Goal: Information Seeking & Learning: Check status

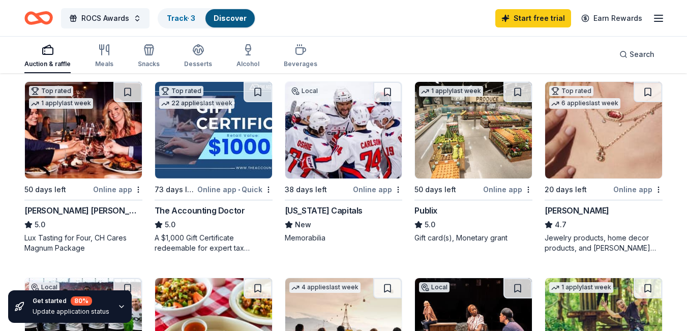
scroll to position [508, 0]
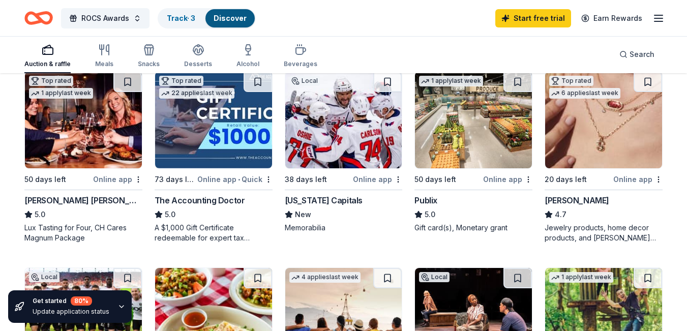
click at [659, 19] on icon "button" at bounding box center [658, 18] width 12 height 12
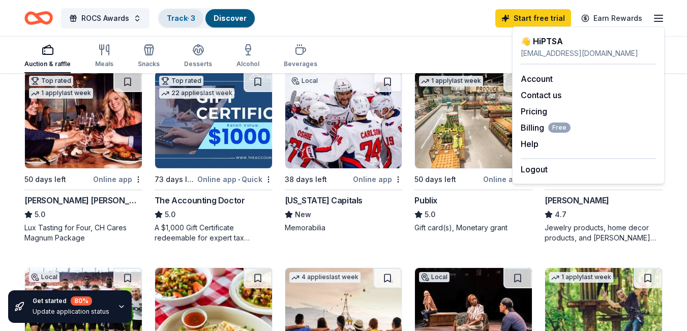
click at [172, 18] on link "Track · 3" at bounding box center [181, 18] width 28 height 9
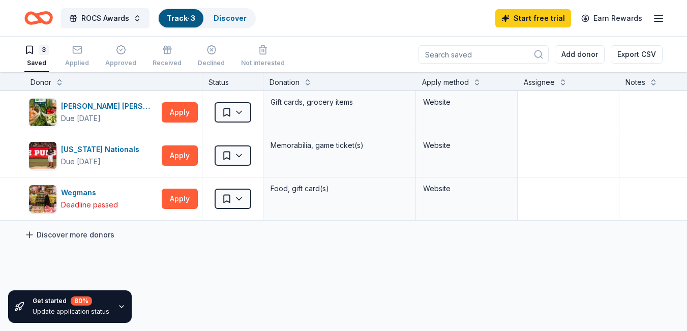
click at [90, 239] on link "Discover more donors" at bounding box center [69, 235] width 90 height 12
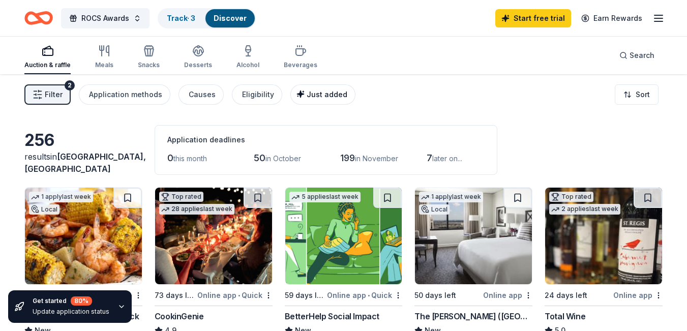
click at [316, 98] on span "Just added" at bounding box center [327, 94] width 41 height 9
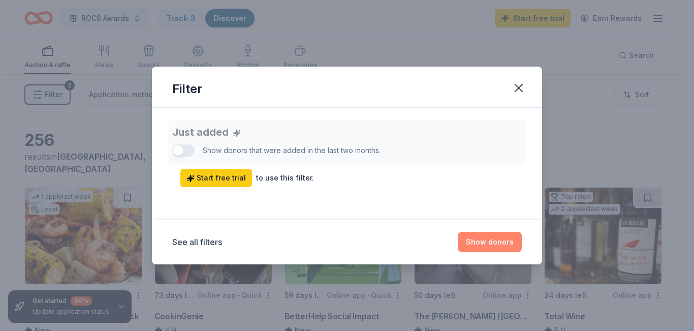
click at [482, 239] on button "Show donors" at bounding box center [490, 242] width 64 height 20
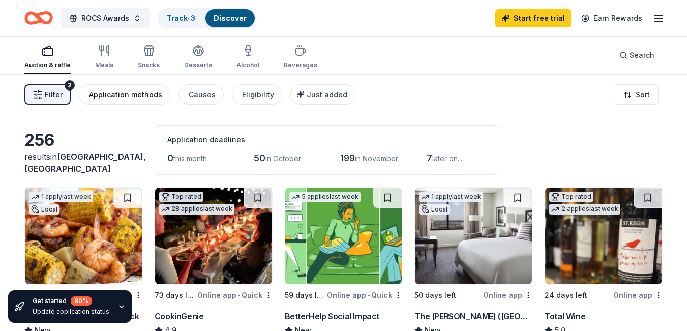
click at [101, 96] on div "Application methods" at bounding box center [125, 94] width 73 height 12
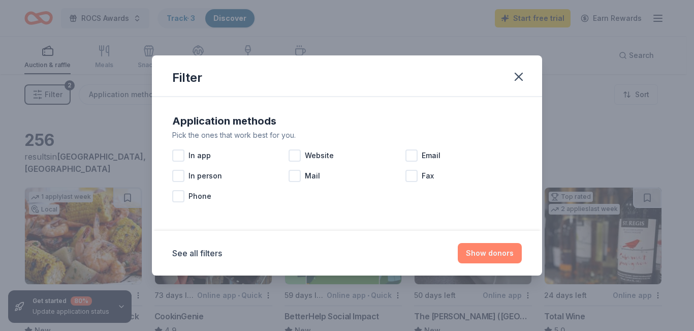
click at [496, 254] on button "Show donors" at bounding box center [490, 253] width 64 height 20
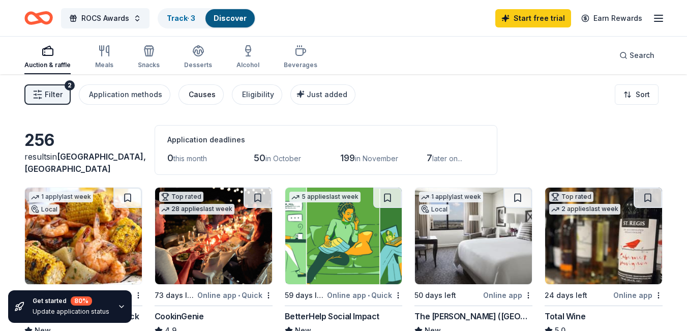
click at [196, 98] on div "Causes" at bounding box center [202, 94] width 27 height 12
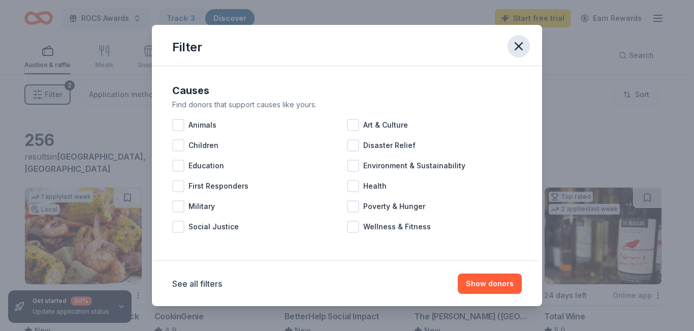
click at [515, 53] on icon "button" at bounding box center [519, 46] width 14 height 14
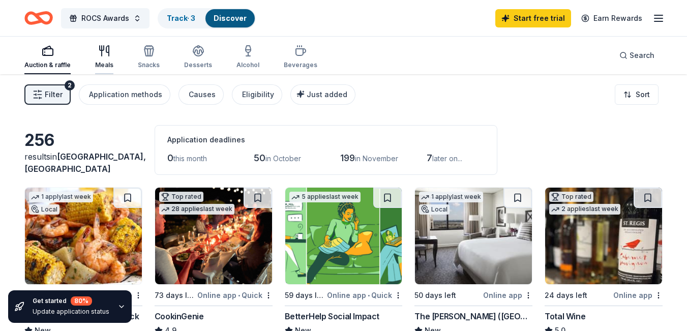
click at [97, 63] on div "Meals" at bounding box center [104, 65] width 18 height 8
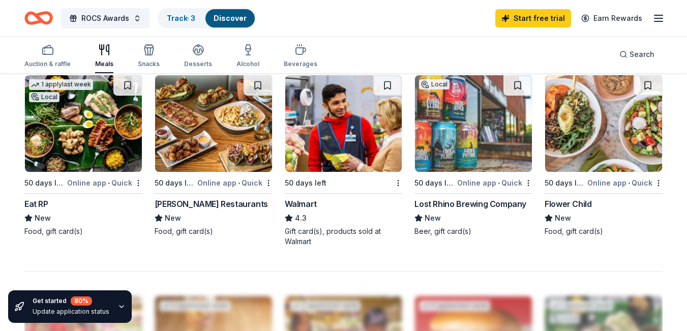
scroll to position [712, 0]
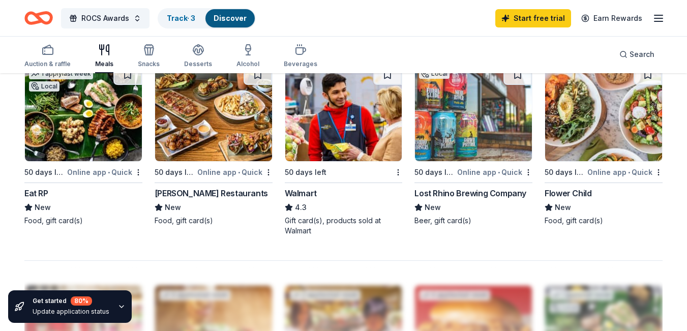
click at [209, 58] on div "Auction & raffle Meals Snacks Desserts Alcohol Beverages" at bounding box center [170, 57] width 293 height 34
click at [149, 63] on div "Snacks" at bounding box center [149, 64] width 22 height 8
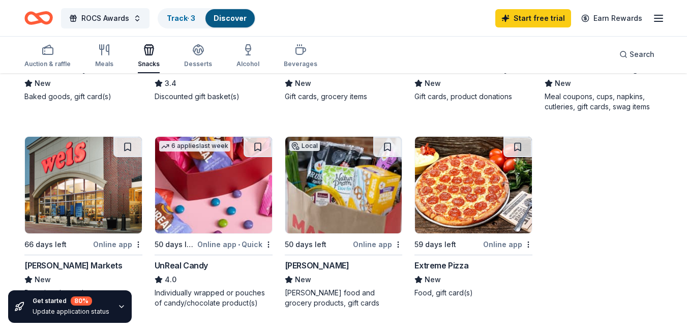
scroll to position [661, 0]
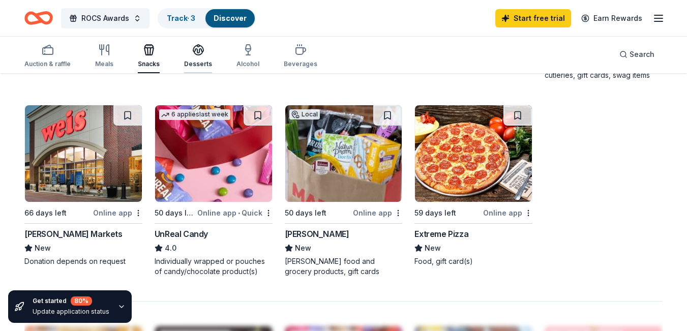
click at [199, 57] on div "Desserts" at bounding box center [198, 56] width 28 height 24
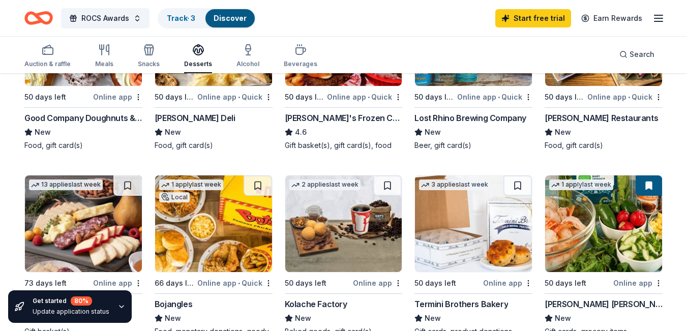
scroll to position [254, 0]
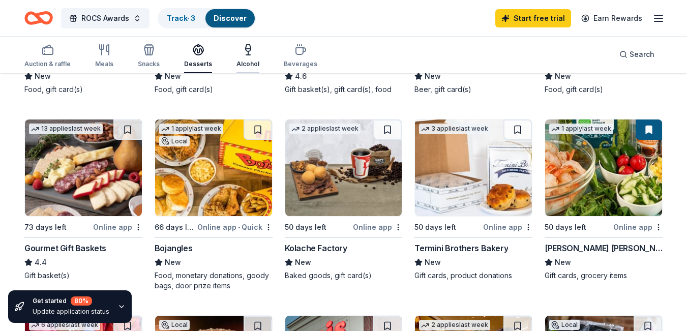
click at [247, 65] on div "Alcohol" at bounding box center [247, 64] width 23 height 8
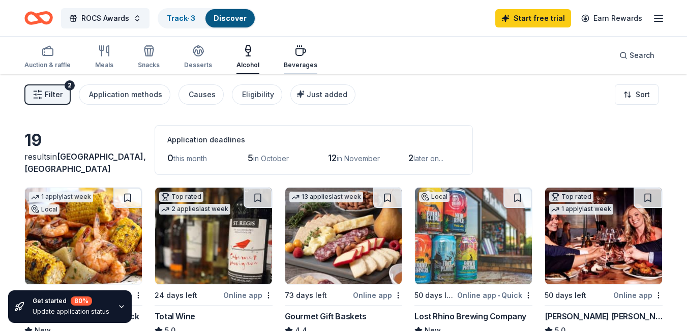
click at [296, 65] on div "Beverages" at bounding box center [301, 65] width 34 height 8
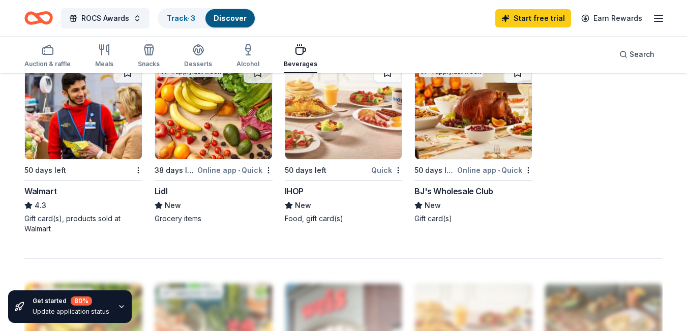
scroll to position [712, 0]
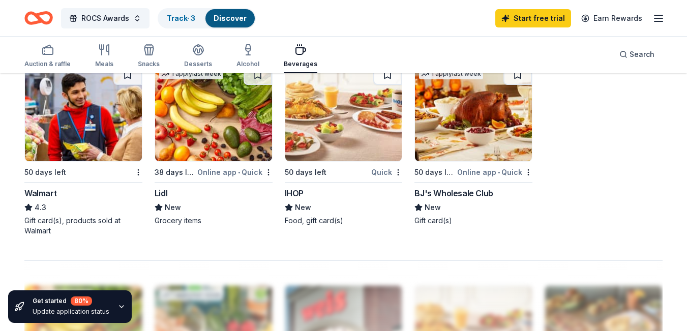
click at [322, 169] on div "50 days left" at bounding box center [306, 172] width 42 height 12
click at [183, 25] on div "Track · 3" at bounding box center [181, 18] width 45 height 18
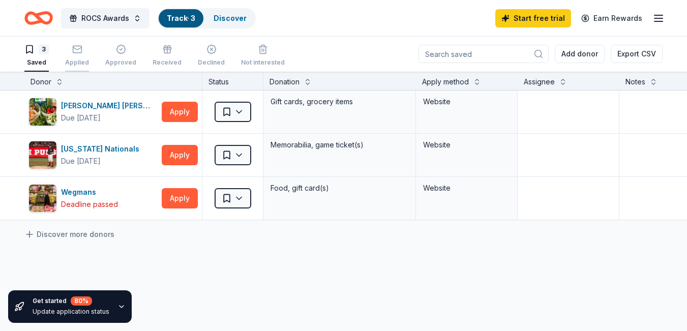
click at [81, 55] on div "Applied" at bounding box center [77, 55] width 24 height 22
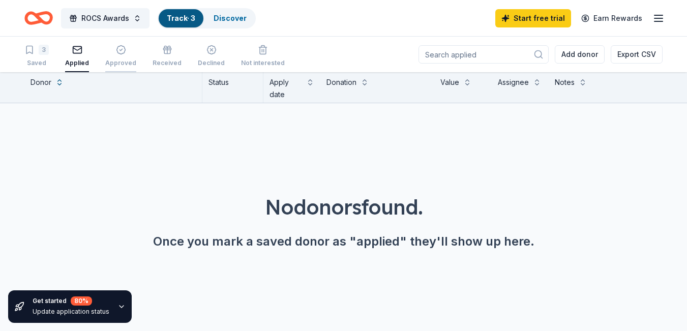
click at [129, 55] on div "Approved" at bounding box center [120, 56] width 31 height 22
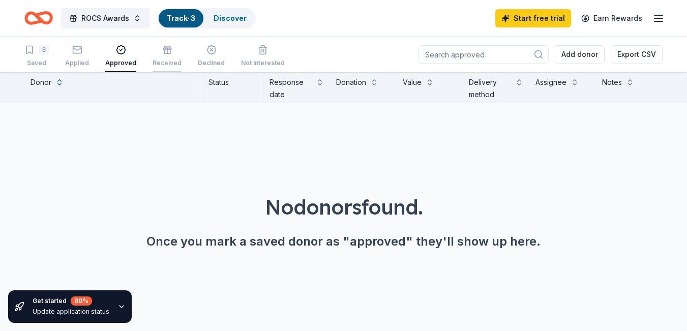
click at [172, 61] on div "Received" at bounding box center [167, 63] width 29 height 8
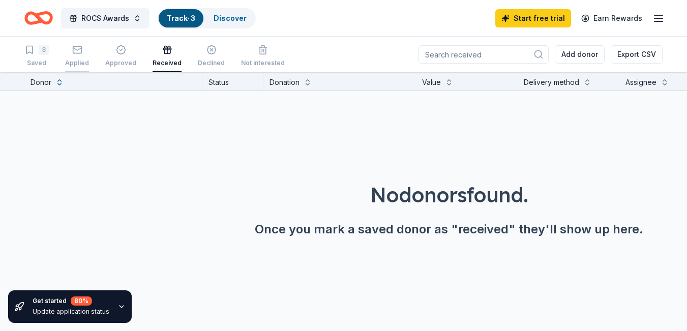
click at [78, 60] on div "Applied" at bounding box center [77, 63] width 24 height 8
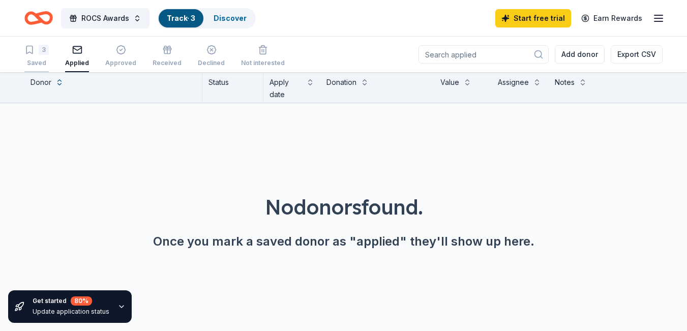
click at [48, 59] on div "Saved" at bounding box center [36, 63] width 24 height 8
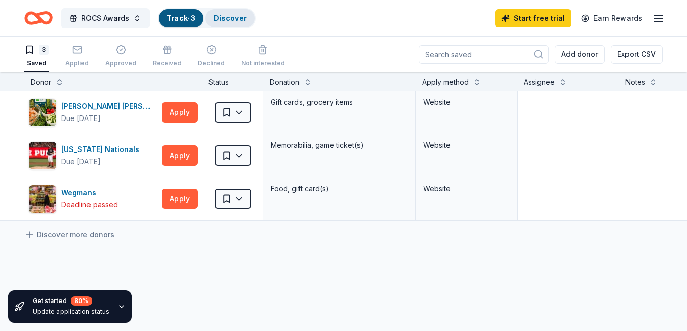
click at [241, 19] on link "Discover" at bounding box center [230, 18] width 33 height 9
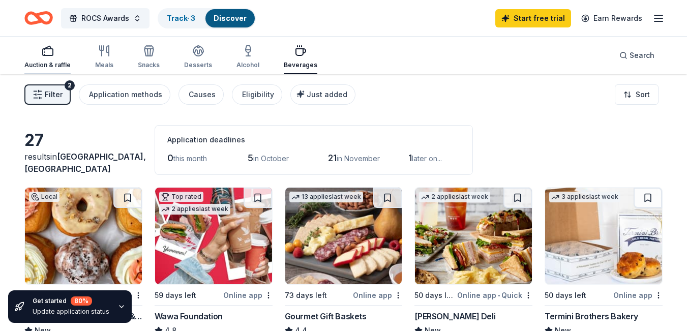
click at [59, 64] on div "Auction & raffle" at bounding box center [47, 65] width 46 height 8
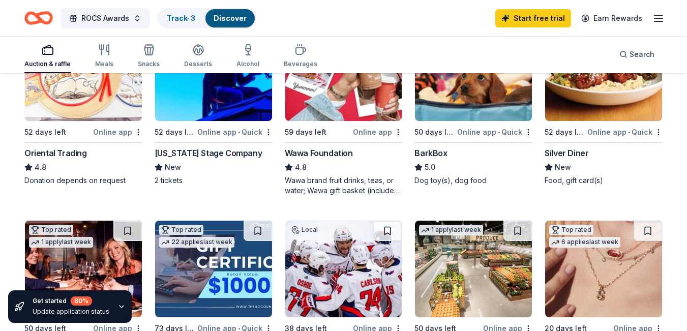
scroll to position [407, 0]
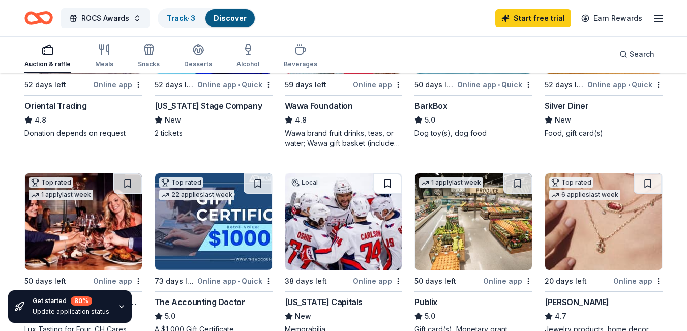
click at [381, 181] on button at bounding box center [387, 183] width 28 height 20
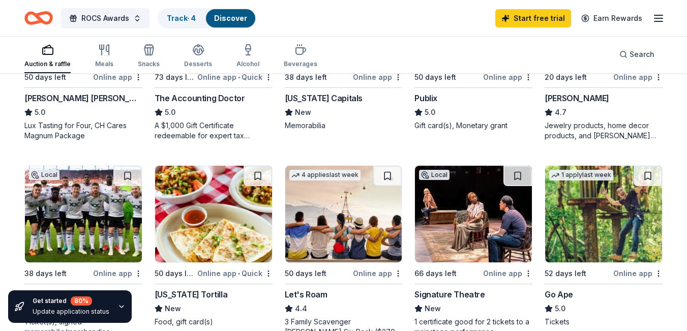
scroll to position [610, 0]
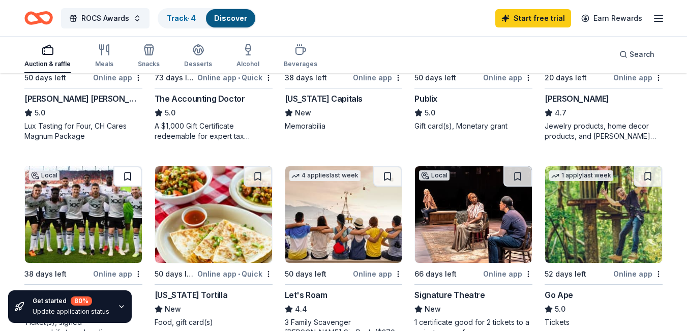
click at [130, 176] on button at bounding box center [127, 176] width 28 height 20
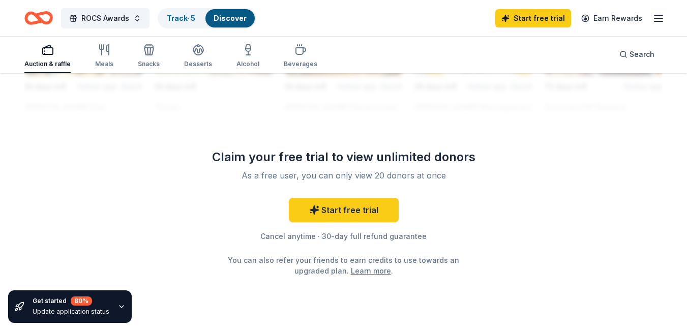
scroll to position [1049, 0]
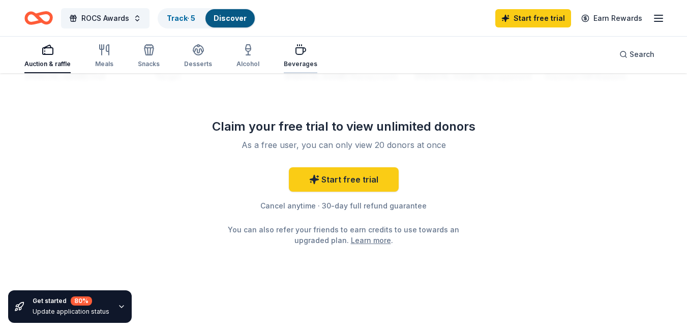
click at [294, 60] on div "Beverages" at bounding box center [301, 64] width 34 height 8
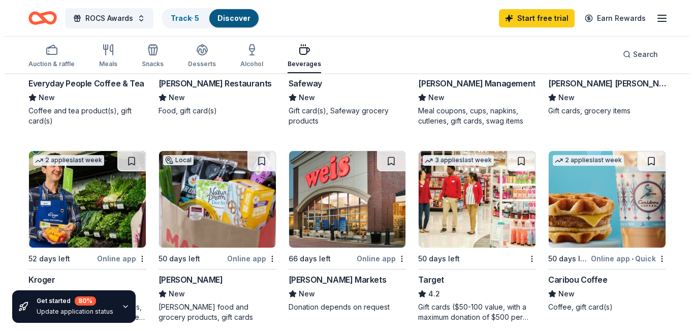
scroll to position [458, 0]
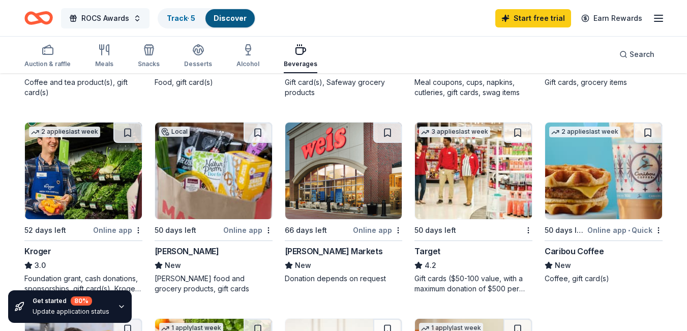
click at [122, 19] on span "ROCS Awards" at bounding box center [105, 18] width 48 height 12
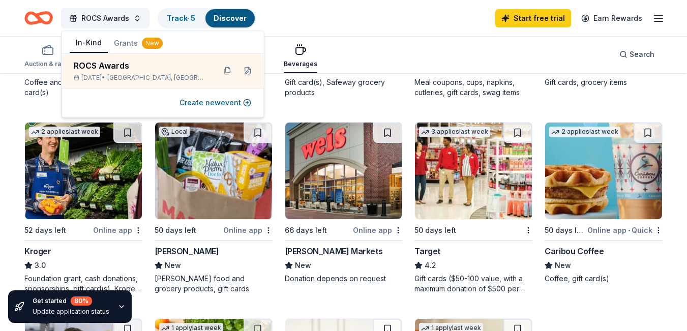
click at [128, 46] on button "Grants New" at bounding box center [138, 43] width 61 height 18
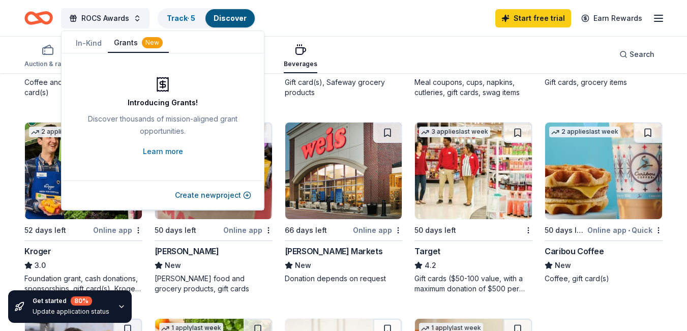
click at [81, 43] on button "In-Kind" at bounding box center [89, 43] width 38 height 18
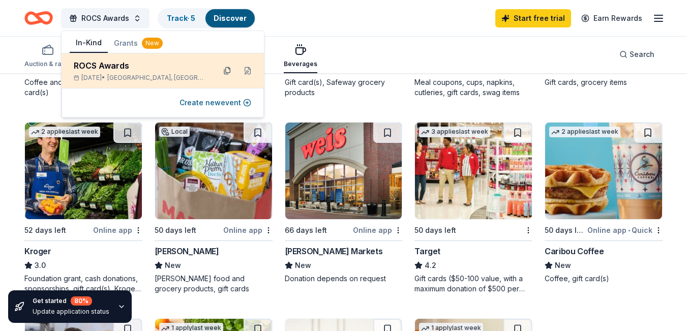
click at [227, 73] on button at bounding box center [227, 71] width 16 height 16
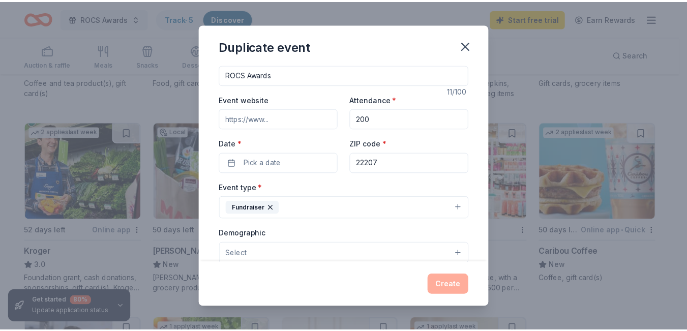
scroll to position [0, 0]
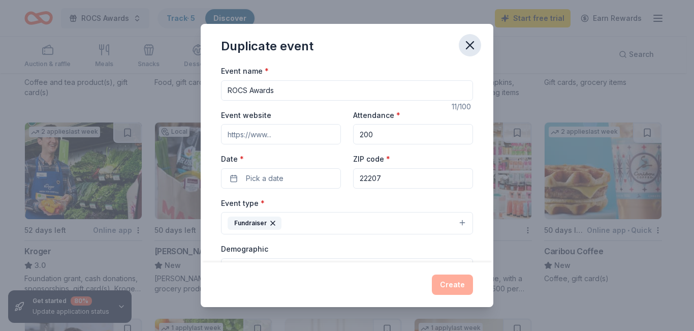
click at [472, 50] on icon "button" at bounding box center [470, 45] width 14 height 14
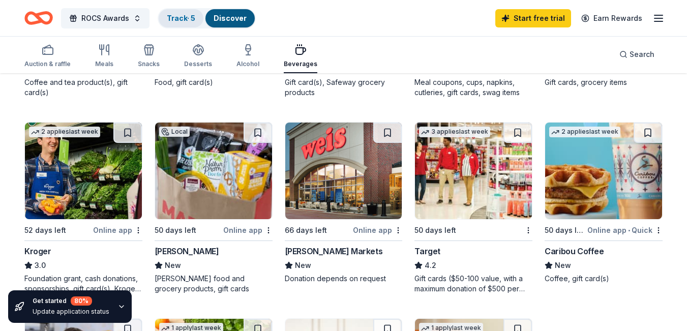
click at [177, 23] on div "Track · 5" at bounding box center [181, 18] width 45 height 18
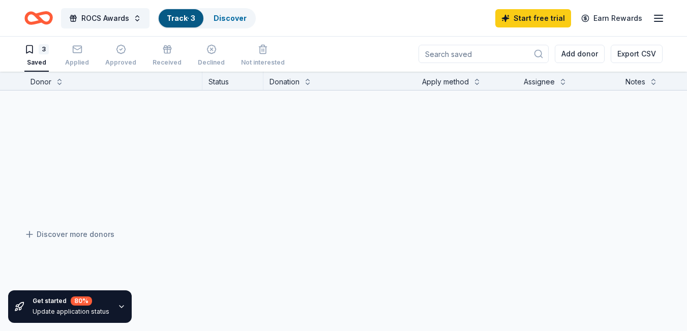
scroll to position [1, 0]
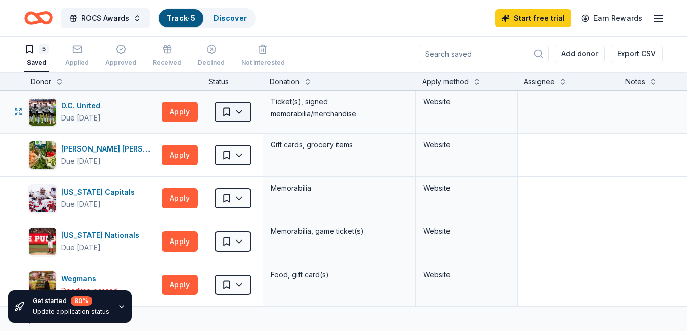
click at [227, 113] on html "ROCS Awards Track · 5 Discover Start free trial Earn Rewards 5 Saved Applied Ap…" at bounding box center [343, 164] width 687 height 331
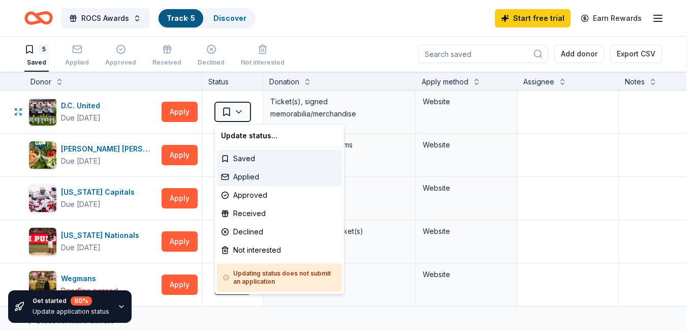
click at [254, 176] on div "Applied" at bounding box center [279, 177] width 125 height 18
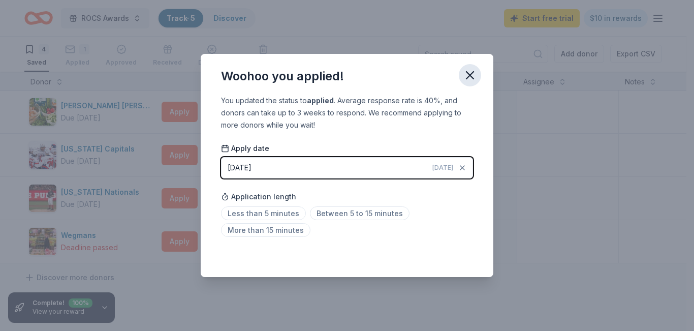
click at [481, 77] on button "button" at bounding box center [470, 75] width 22 height 22
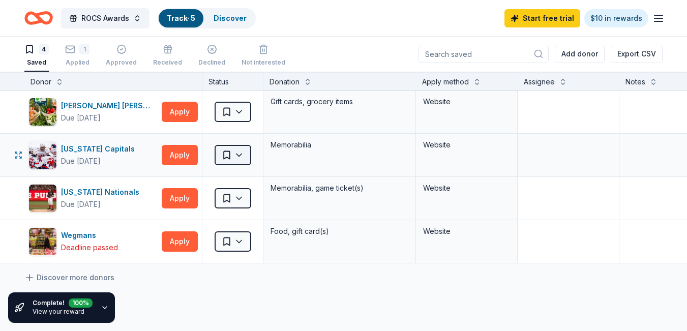
click at [239, 160] on html "ROCS Awards Track · 5 Discover Start free trial $10 in rewards 4 Saved 1 Applie…" at bounding box center [343, 164] width 687 height 331
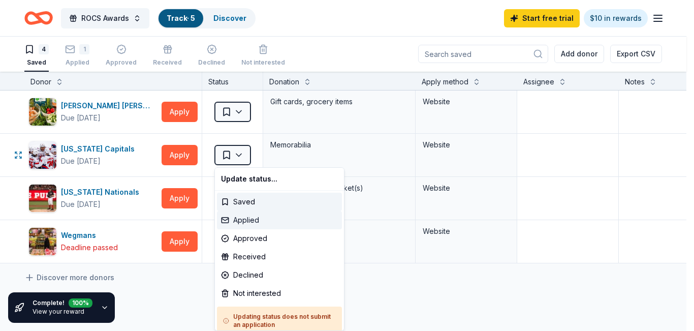
click at [251, 219] on div "Applied" at bounding box center [279, 220] width 125 height 18
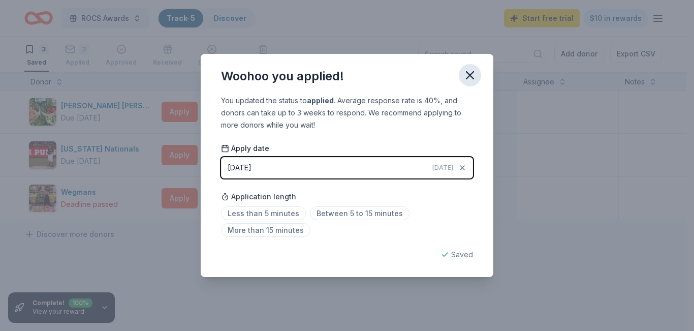
click at [470, 70] on icon "button" at bounding box center [470, 75] width 14 height 14
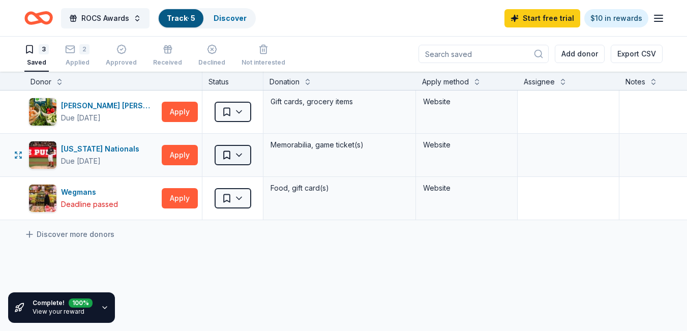
click at [241, 153] on html "ROCS Awards Track · 5 Discover Start free trial $10 in rewards 3 Saved 2 Applie…" at bounding box center [343, 164] width 687 height 331
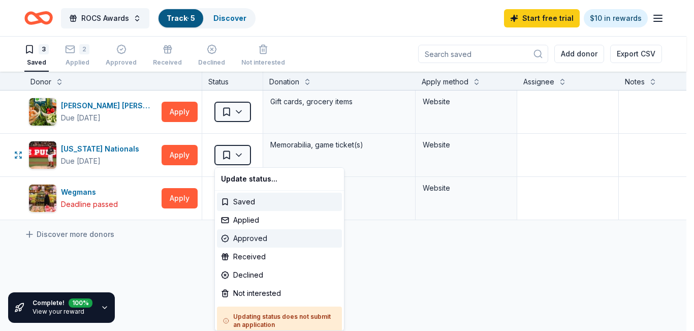
click at [237, 236] on div "Approved" at bounding box center [279, 238] width 125 height 18
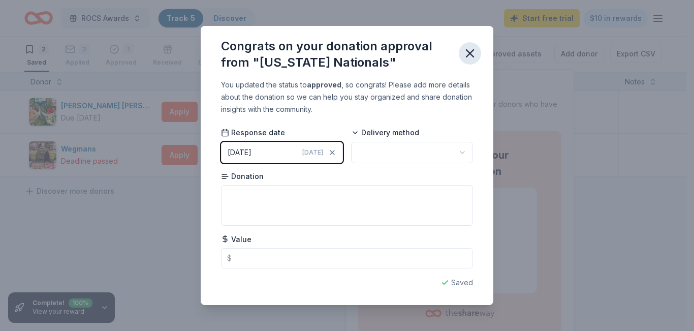
click at [472, 55] on icon "button" at bounding box center [470, 53] width 7 height 7
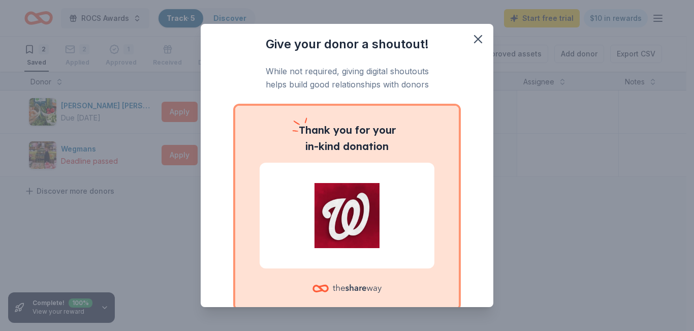
click at [96, 187] on div "Give your donor a shoutout! While not required, giving digital shoutouts helps …" at bounding box center [347, 165] width 694 height 331
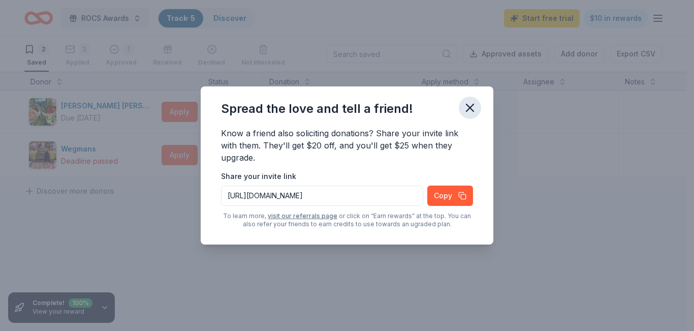
click at [465, 107] on icon "button" at bounding box center [470, 108] width 14 height 14
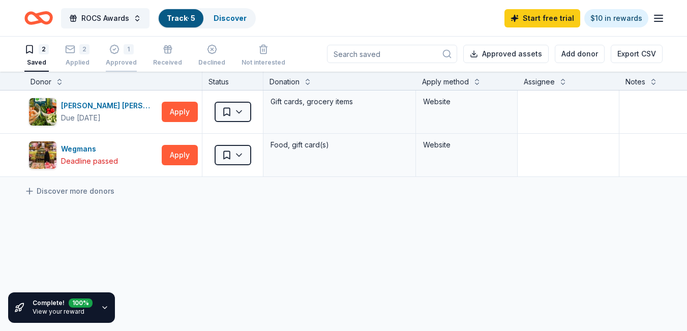
click at [116, 55] on div "1 Approved" at bounding box center [121, 50] width 31 height 22
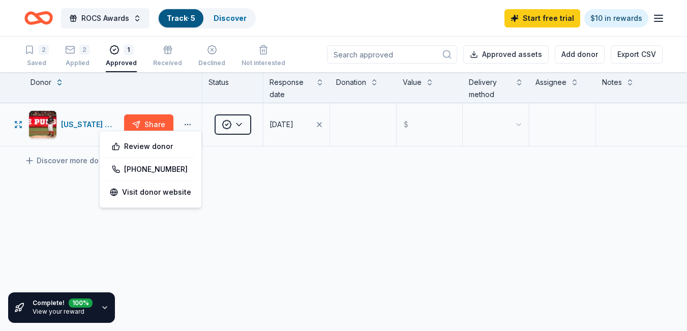
click at [182, 126] on button "button" at bounding box center [187, 124] width 20 height 8
click at [193, 123] on button "button" at bounding box center [187, 124] width 20 height 8
click at [193, 124] on button "button" at bounding box center [187, 124] width 20 height 8
click at [80, 59] on div "Applied" at bounding box center [77, 60] width 24 height 8
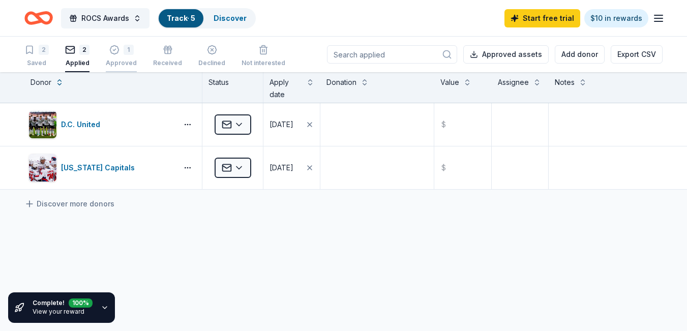
click at [129, 56] on div "1 Approved" at bounding box center [121, 50] width 31 height 22
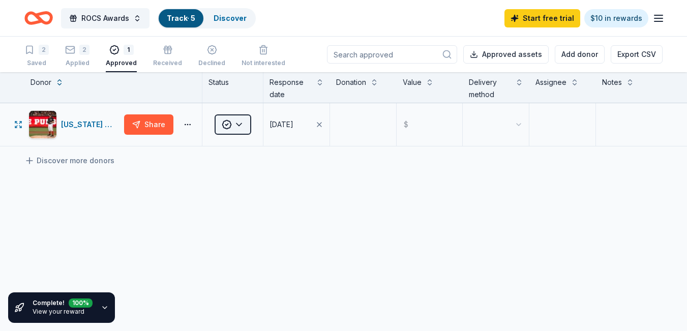
click at [229, 124] on html "ROCS Awards Track · 5 Discover Start free trial $10 in rewards 2 Saved 2 Applie…" at bounding box center [343, 165] width 687 height 331
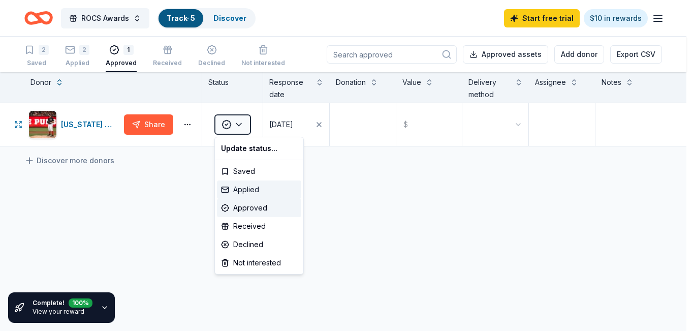
click at [244, 184] on div "Applied" at bounding box center [259, 189] width 84 height 18
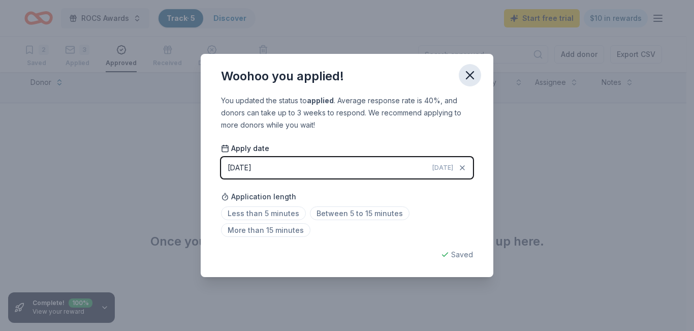
click at [466, 79] on icon "button" at bounding box center [470, 75] width 14 height 14
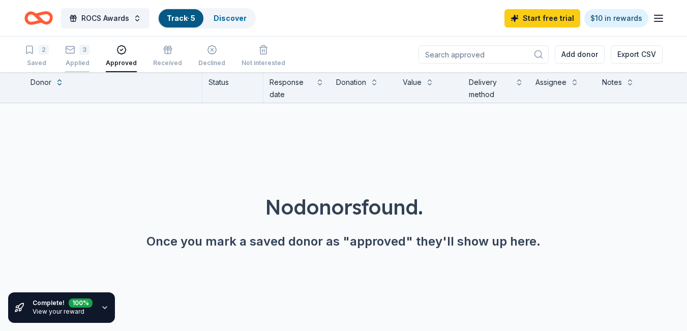
click at [85, 62] on div "Applied" at bounding box center [77, 57] width 24 height 8
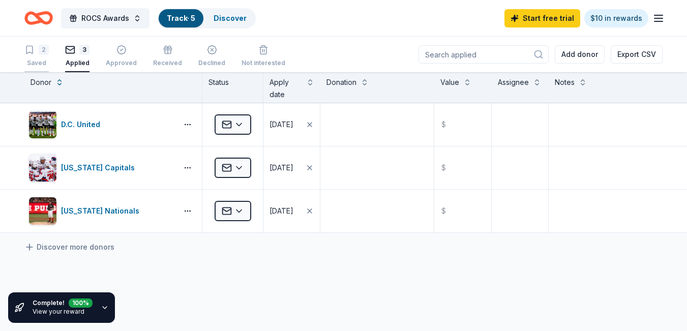
click at [43, 66] on div "Saved" at bounding box center [36, 63] width 24 height 8
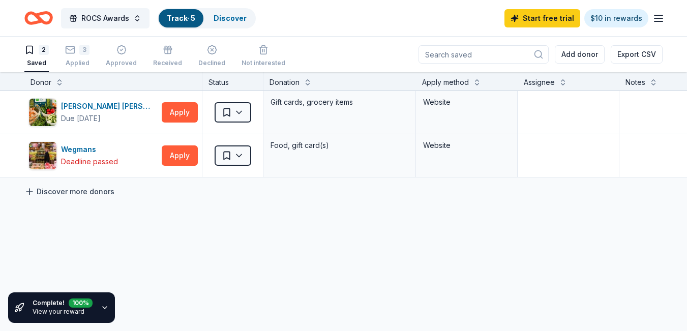
click at [89, 193] on link "Discover more donors" at bounding box center [69, 192] width 90 height 12
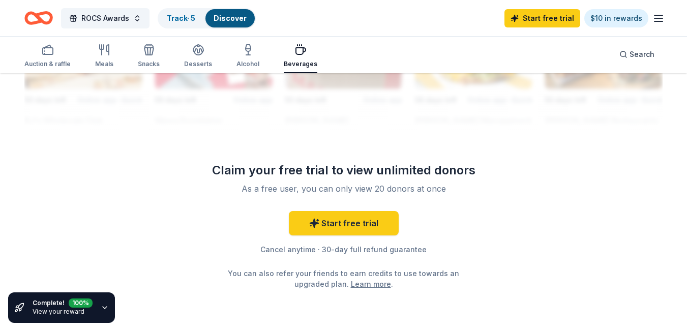
scroll to position [1049, 0]
